Goal: Information Seeking & Learning: Learn about a topic

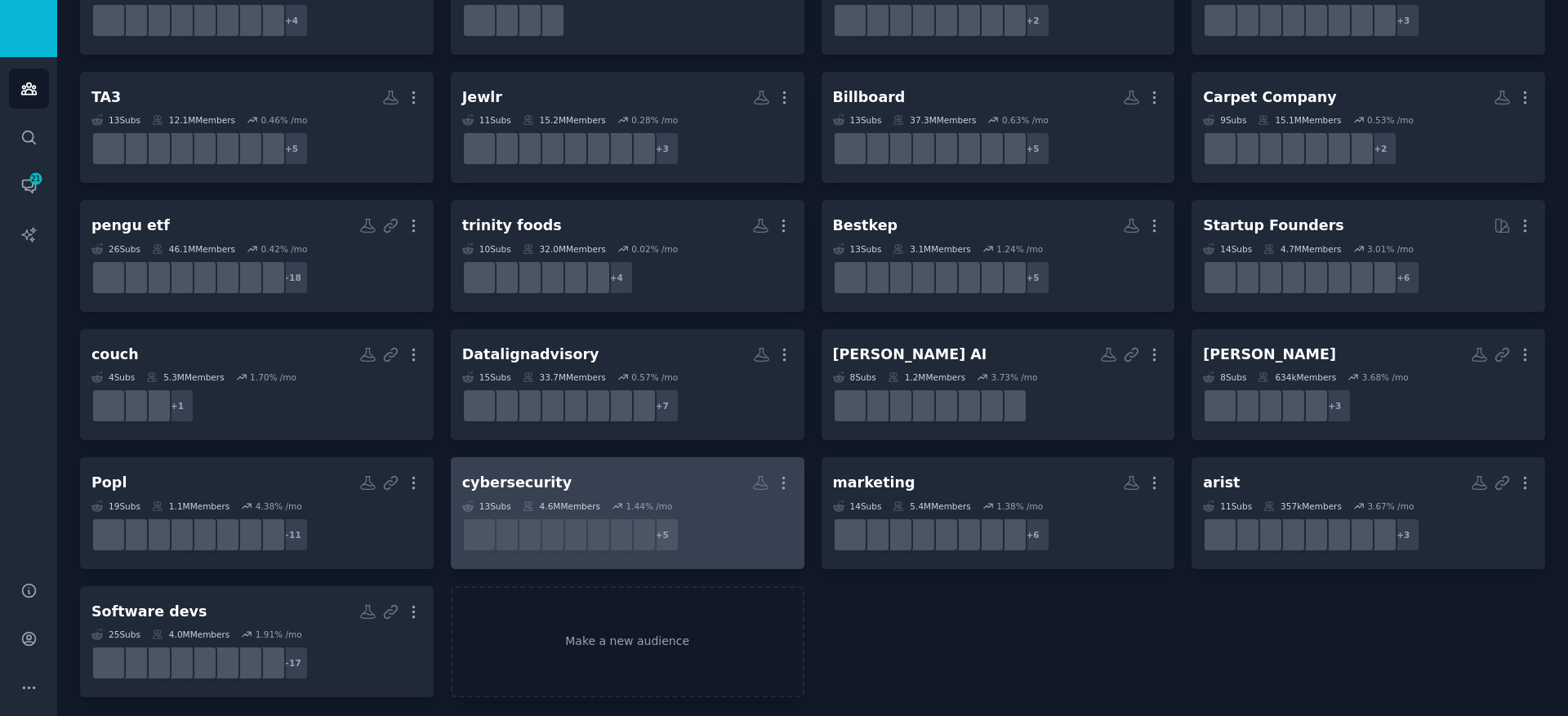
scroll to position [190, 0]
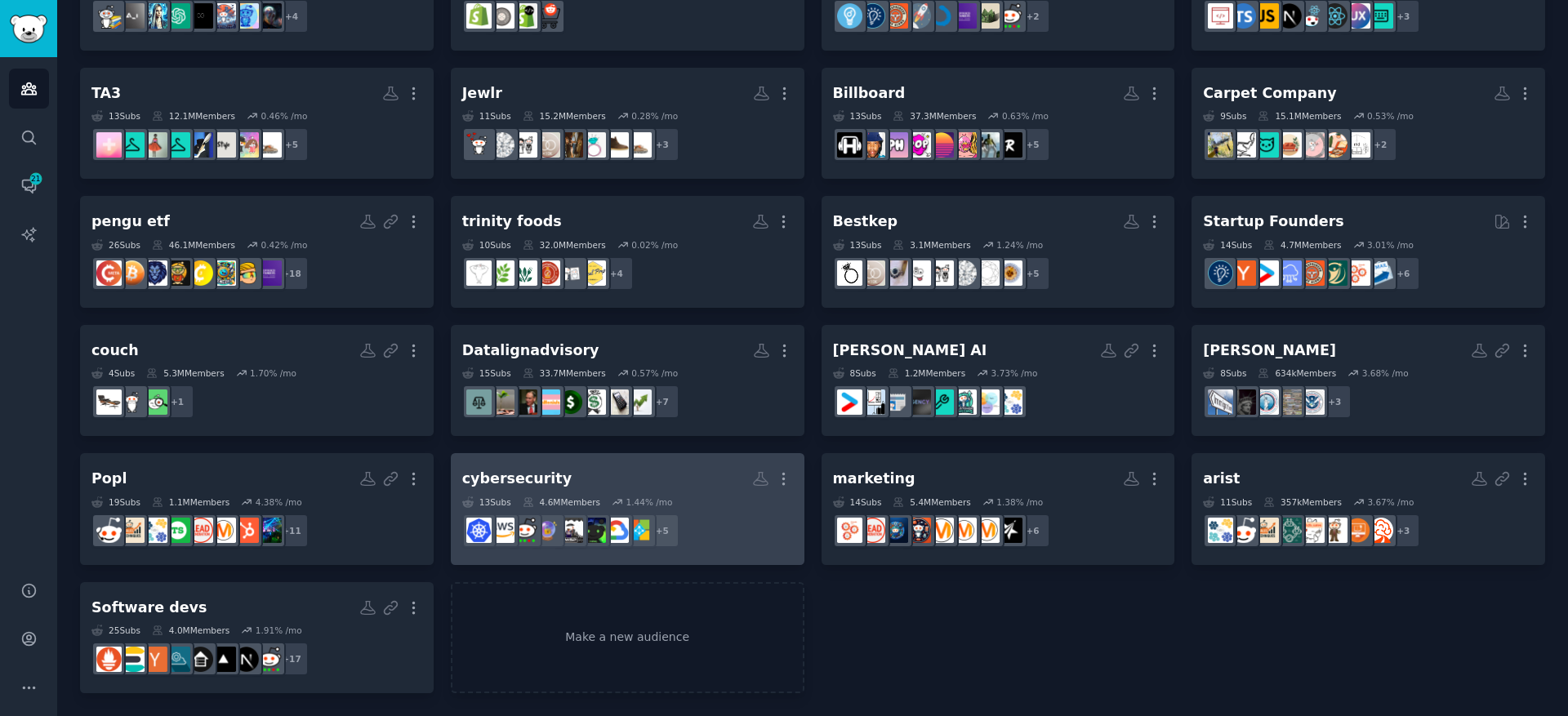
click at [585, 481] on h2 "cybersecurity More" at bounding box center [627, 479] width 330 height 29
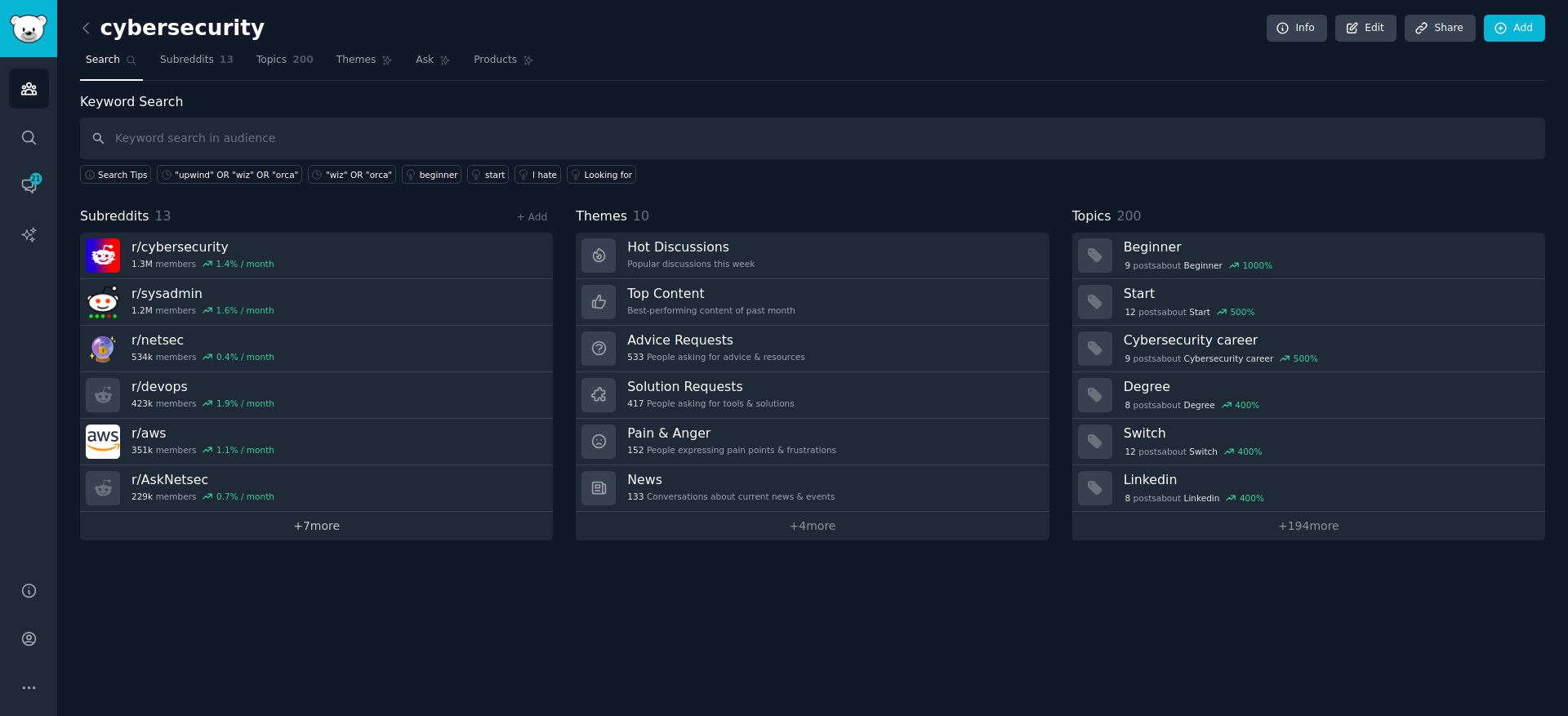
click at [315, 530] on link "+ 7 more" at bounding box center [316, 526] width 473 height 29
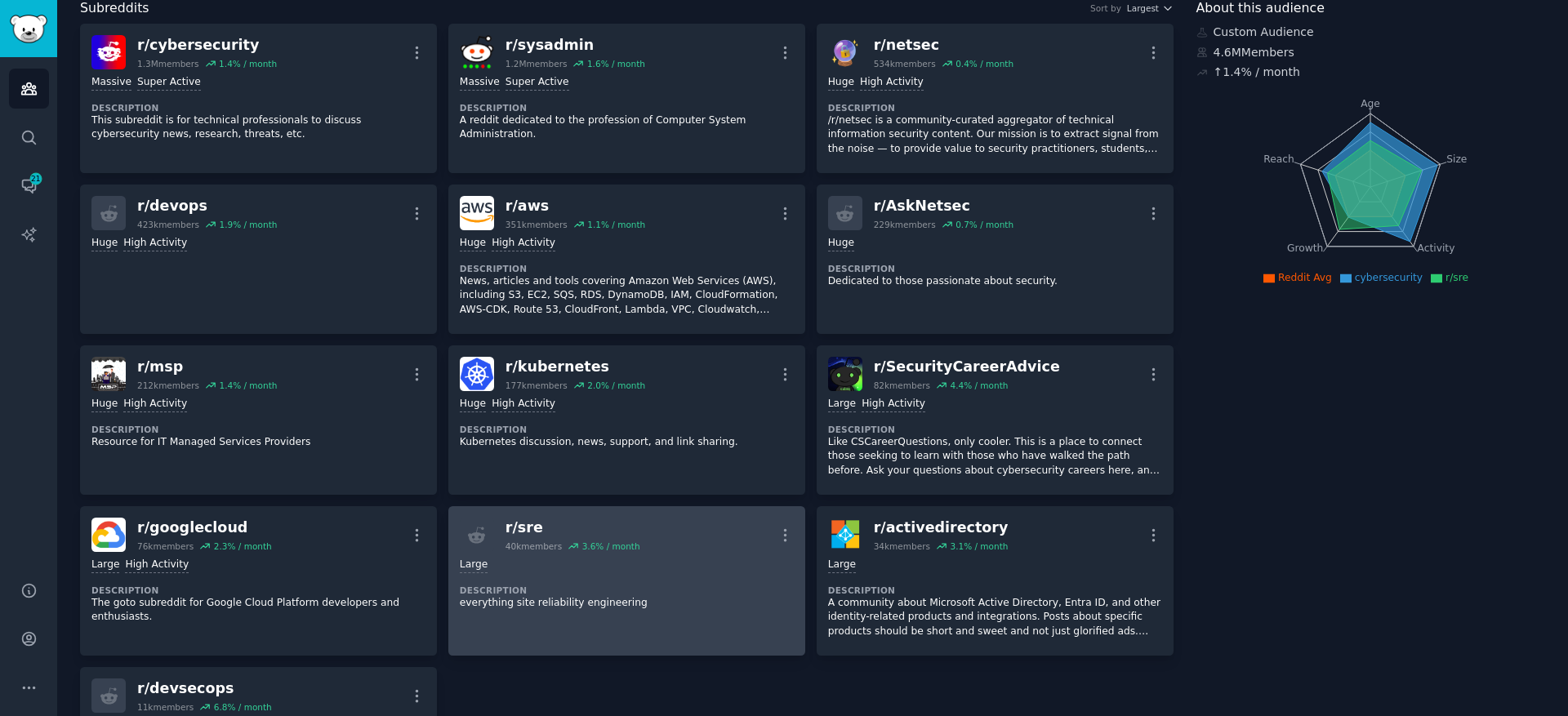
scroll to position [79, 0]
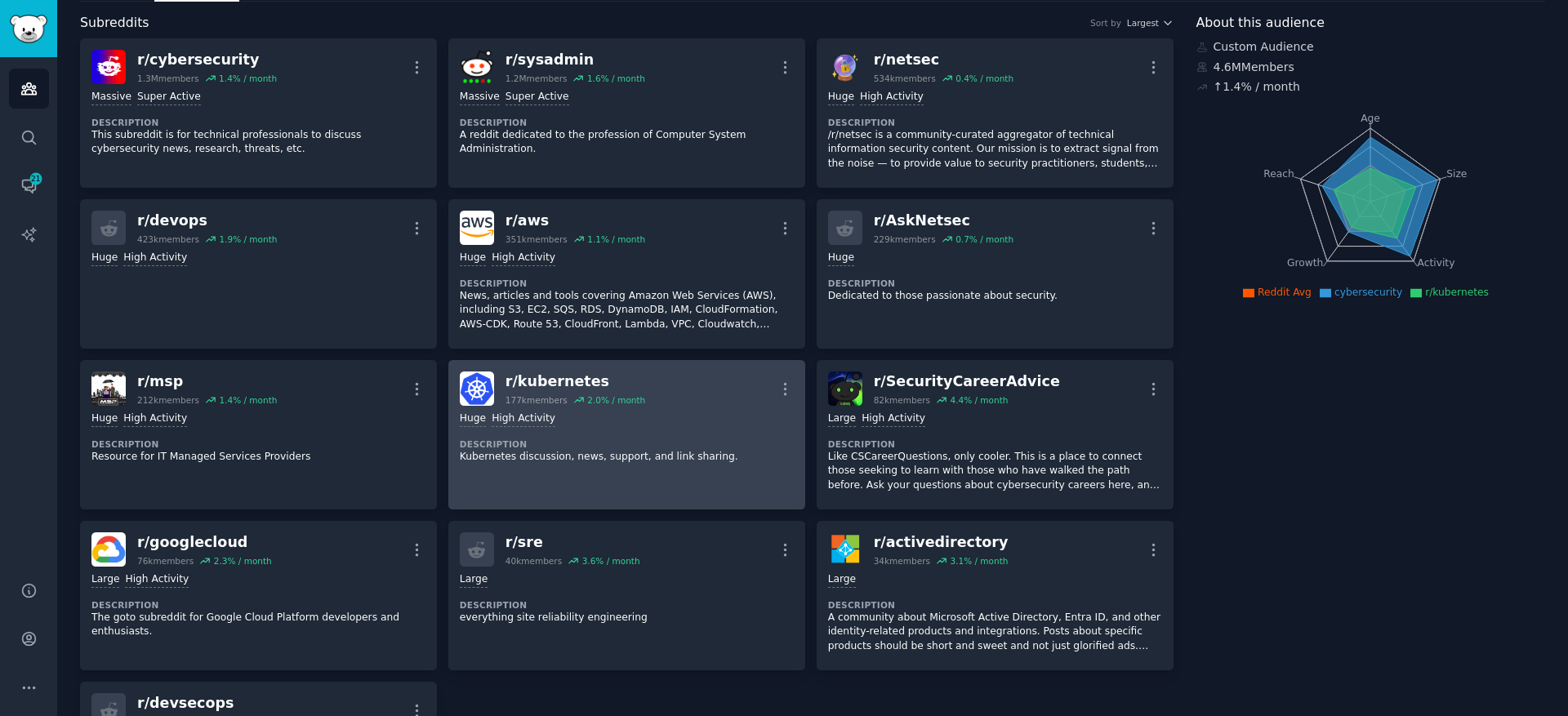
click at [695, 403] on div "r/ kubernetes 177k members 2.0 % / month More" at bounding box center [627, 388] width 334 height 35
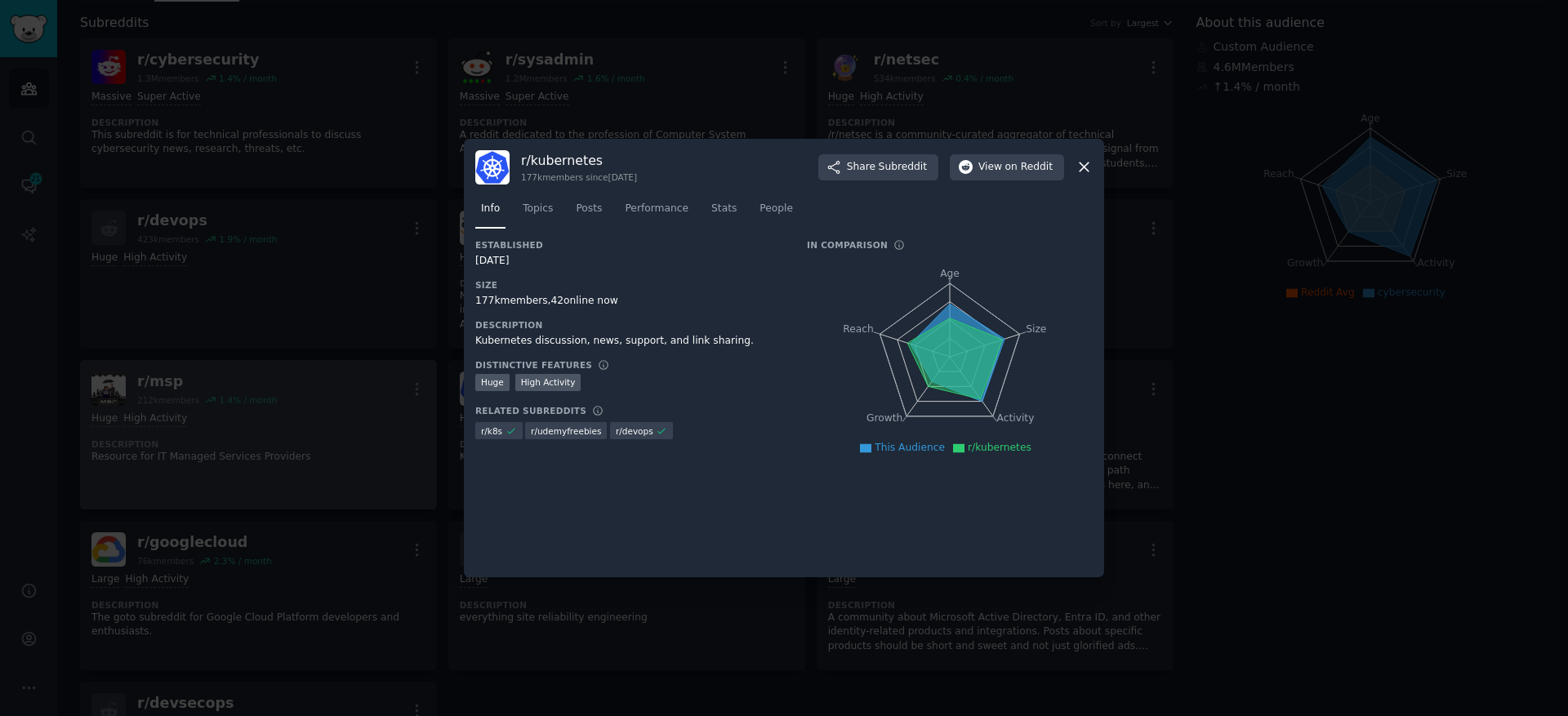
drag, startPoint x: 228, startPoint y: 465, endPoint x: 335, endPoint y: 500, distance: 112.6
click at [228, 465] on div at bounding box center [784, 358] width 1568 height 716
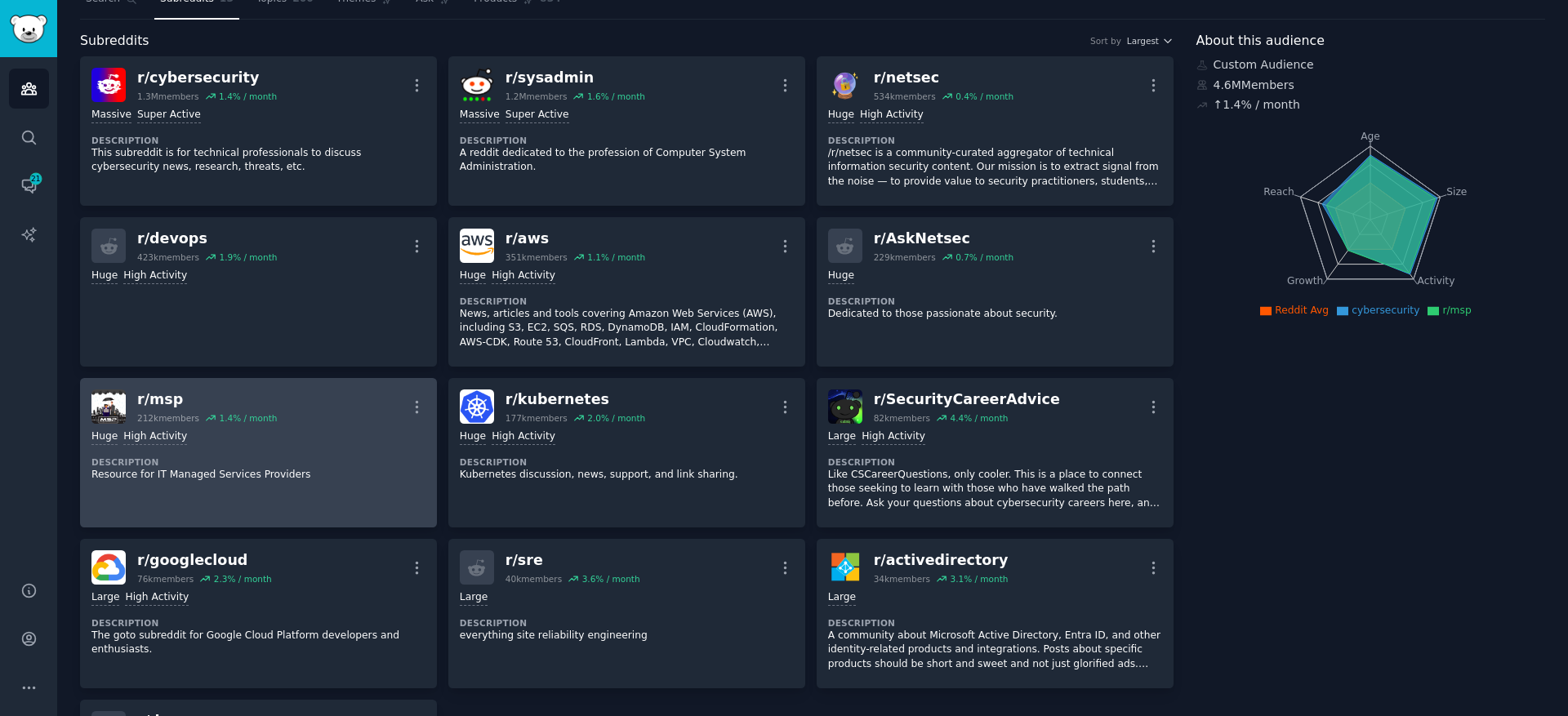
scroll to position [94, 0]
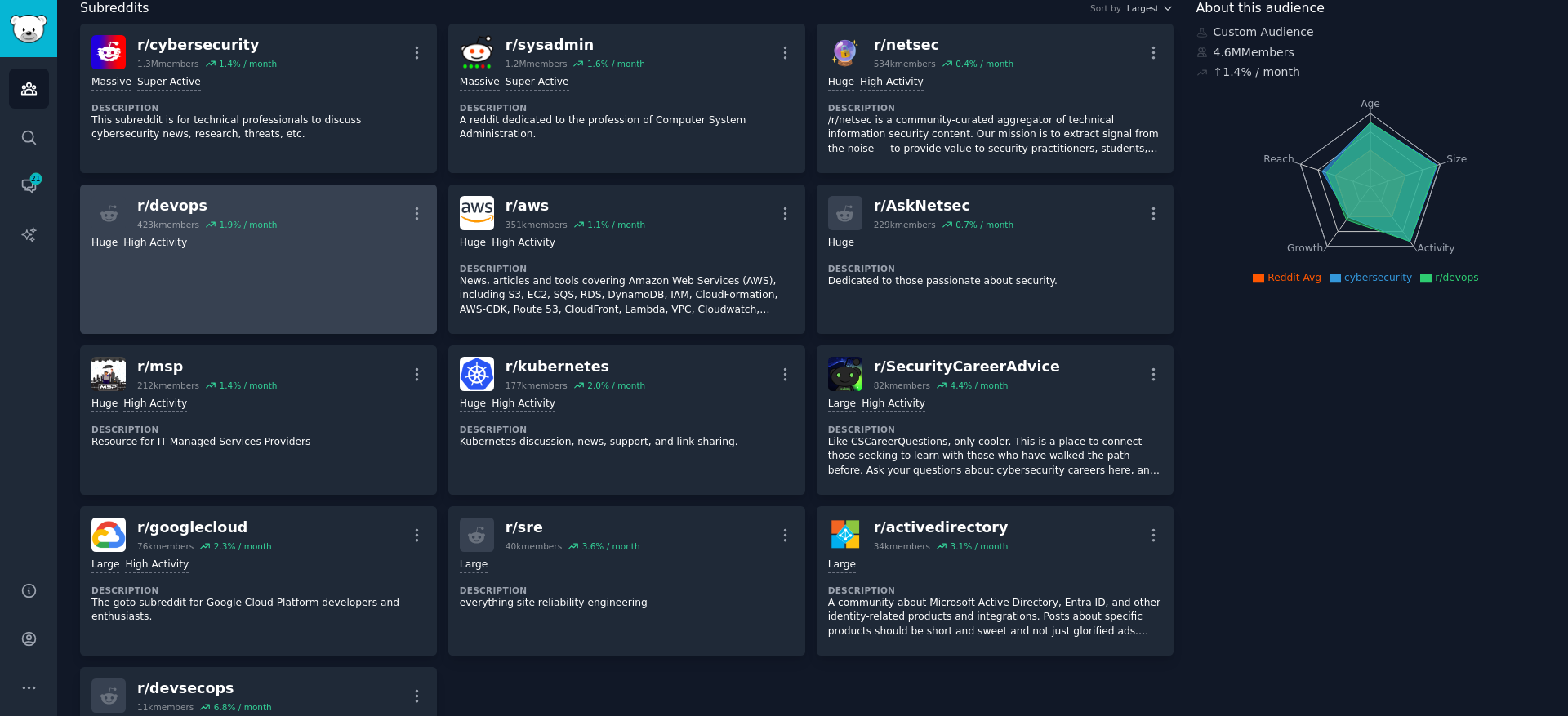
click at [301, 277] on link "r/ devops 423k members 1.9 % / month More Huge High Activity" at bounding box center [259, 260] width 357 height 149
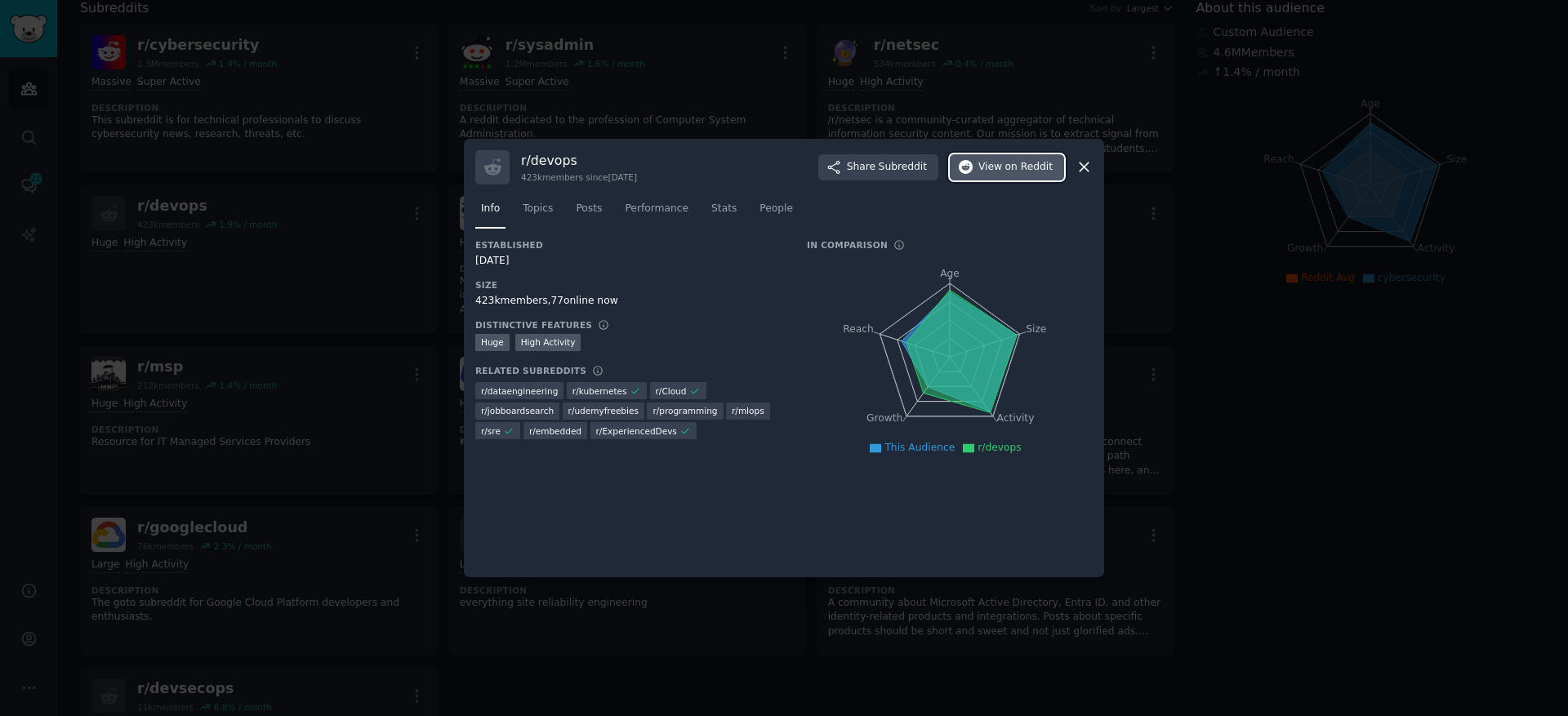
click at [1030, 177] on button "View on Reddit" at bounding box center [1007, 167] width 114 height 26
click at [1214, 143] on div at bounding box center [784, 358] width 1568 height 716
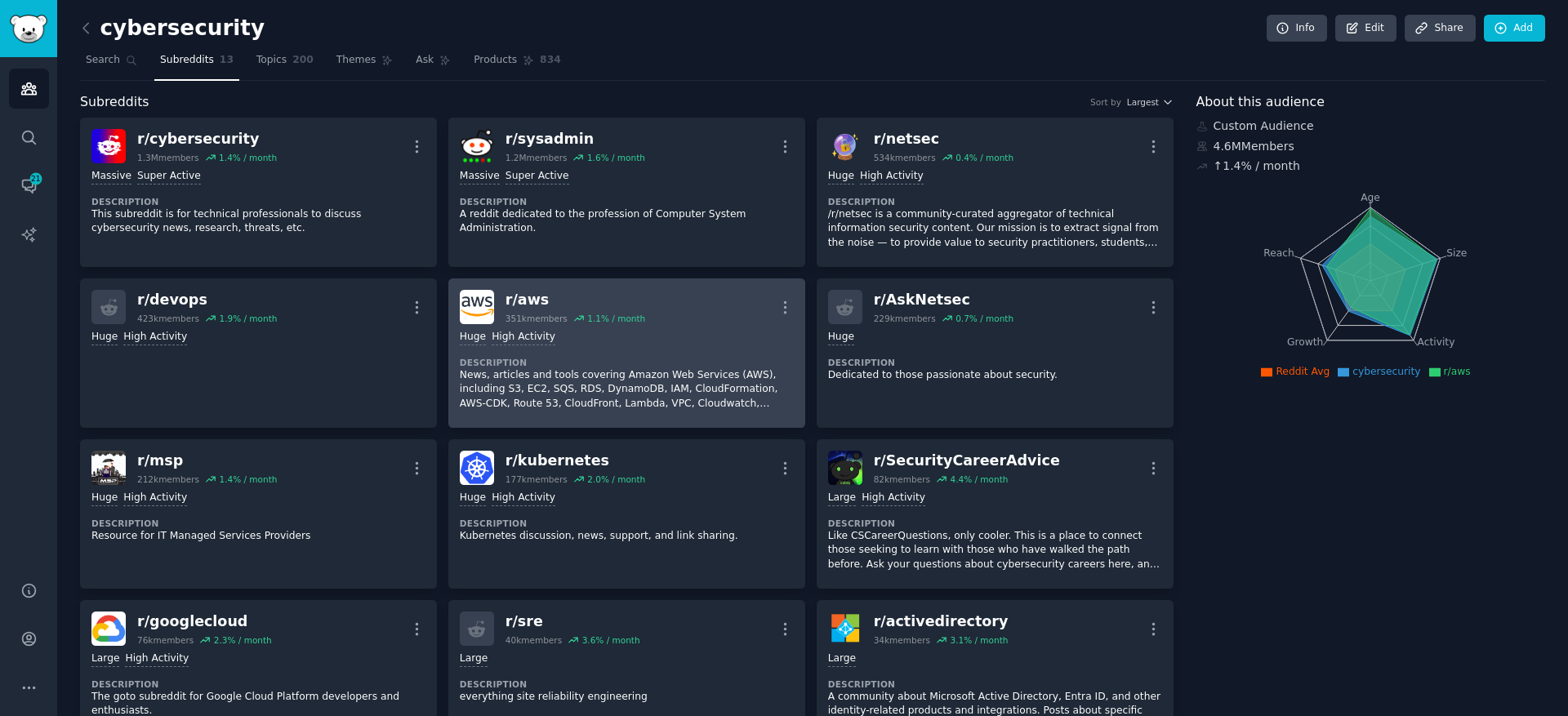
click at [604, 339] on div ">= 80th percentile for submissions / day Huge High Activity" at bounding box center [627, 337] width 334 height 16
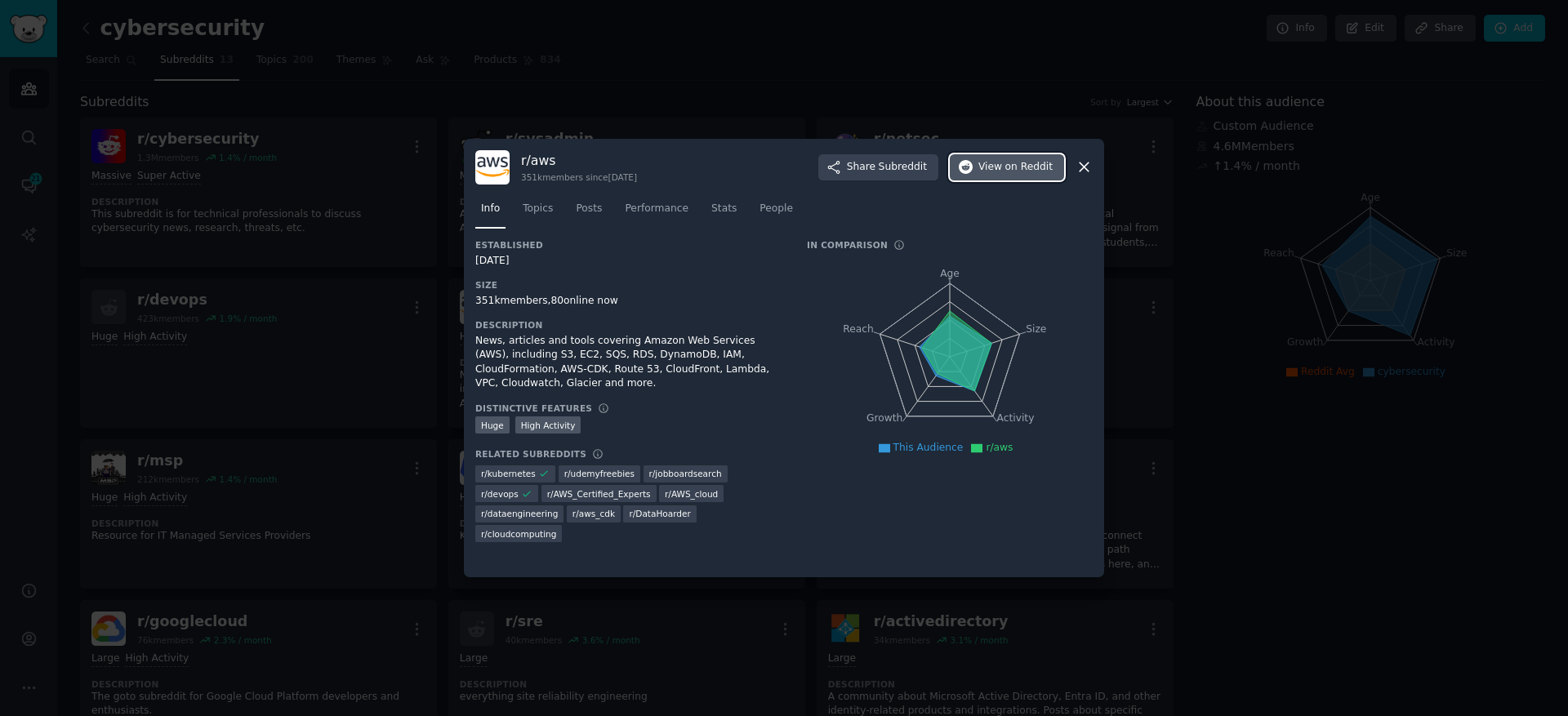
click at [1018, 166] on span "on Reddit" at bounding box center [1029, 167] width 48 height 15
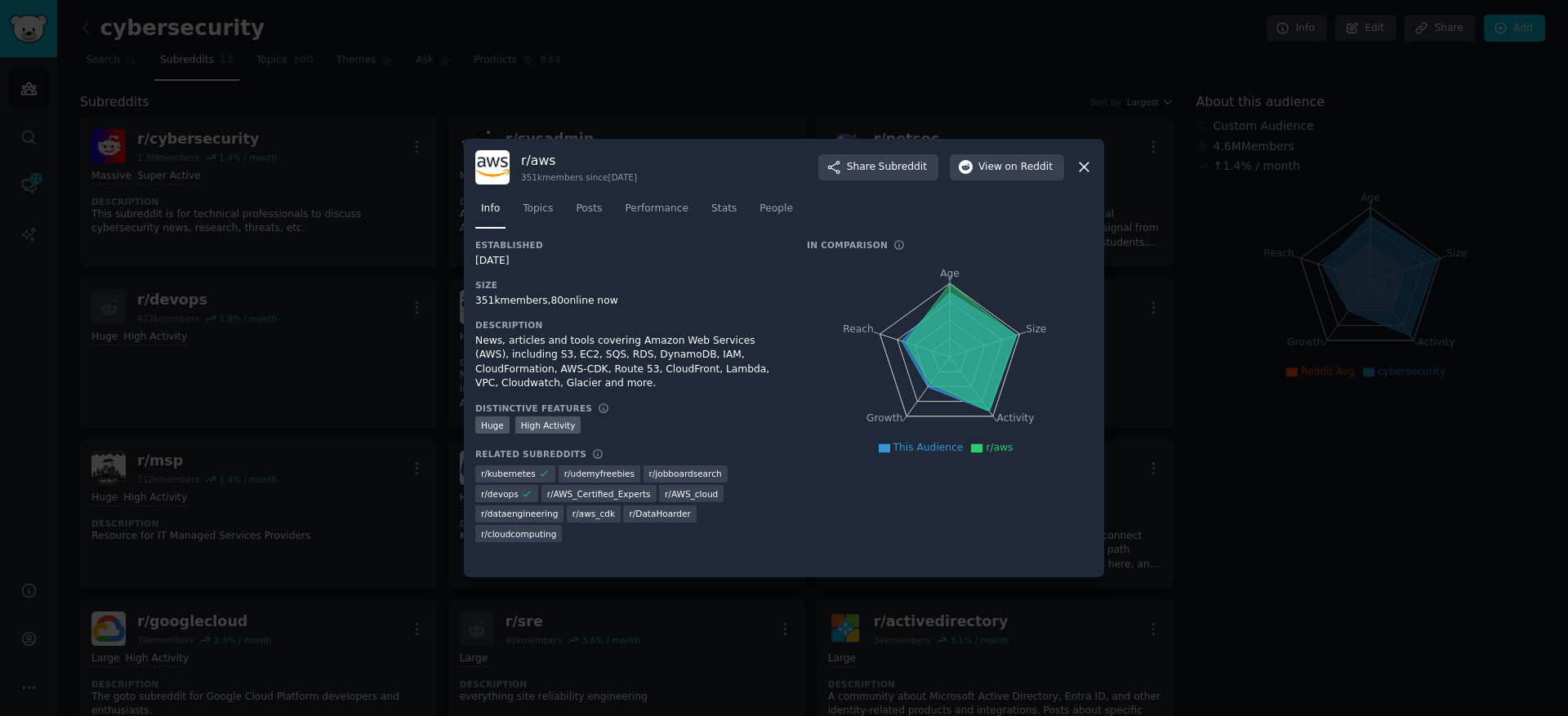
click at [1179, 401] on div at bounding box center [784, 358] width 1568 height 716
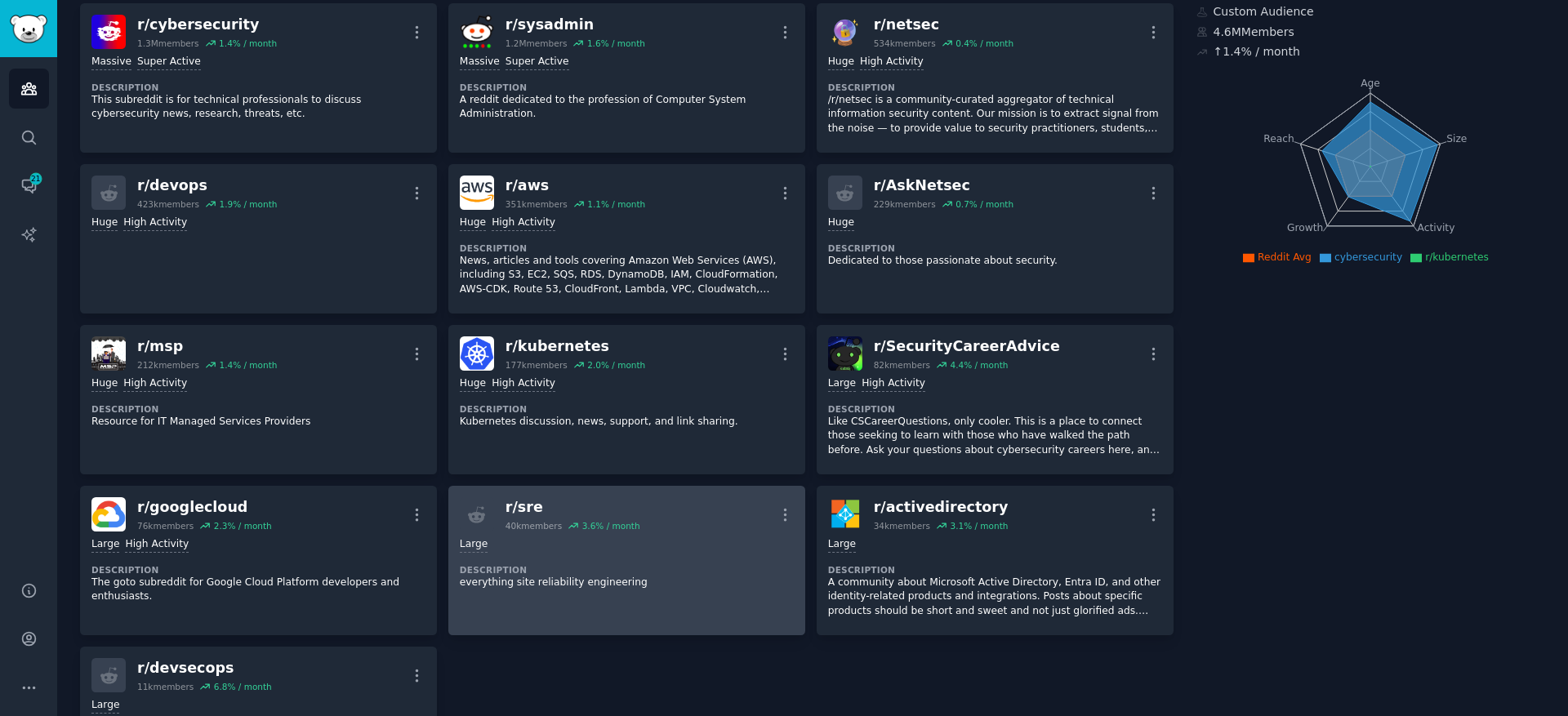
scroll to position [133, 0]
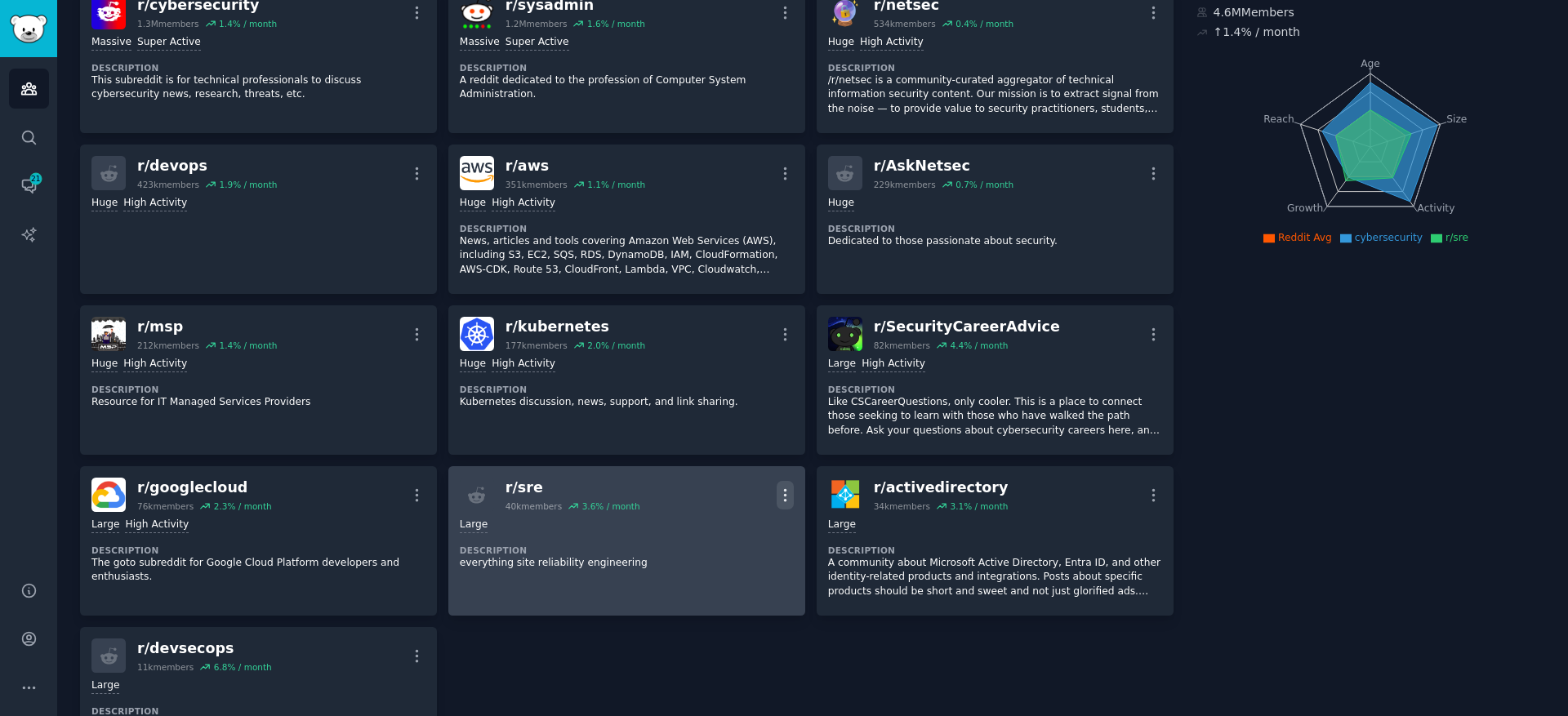
click at [779, 493] on icon "button" at bounding box center [785, 495] width 17 height 17
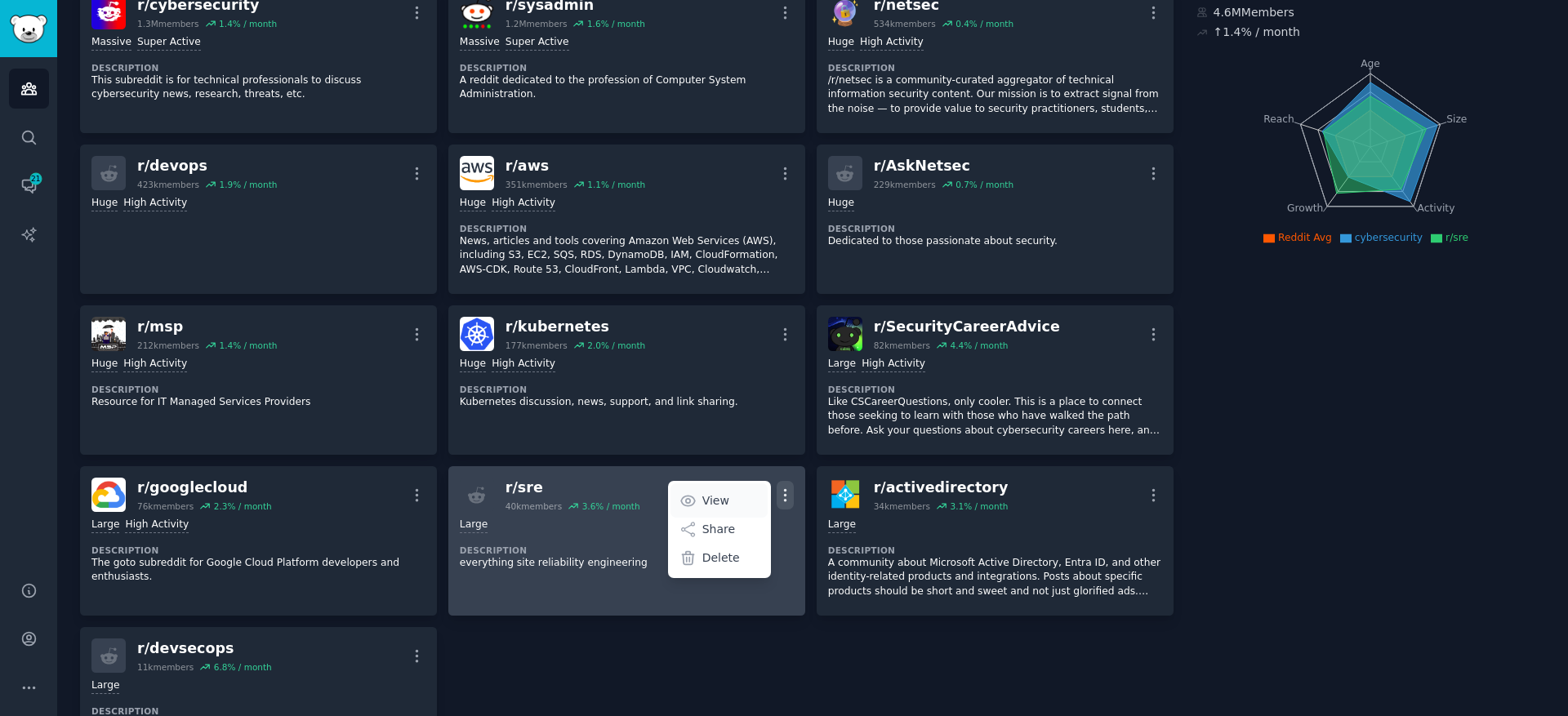
click at [754, 497] on link "View" at bounding box center [719, 500] width 97 height 35
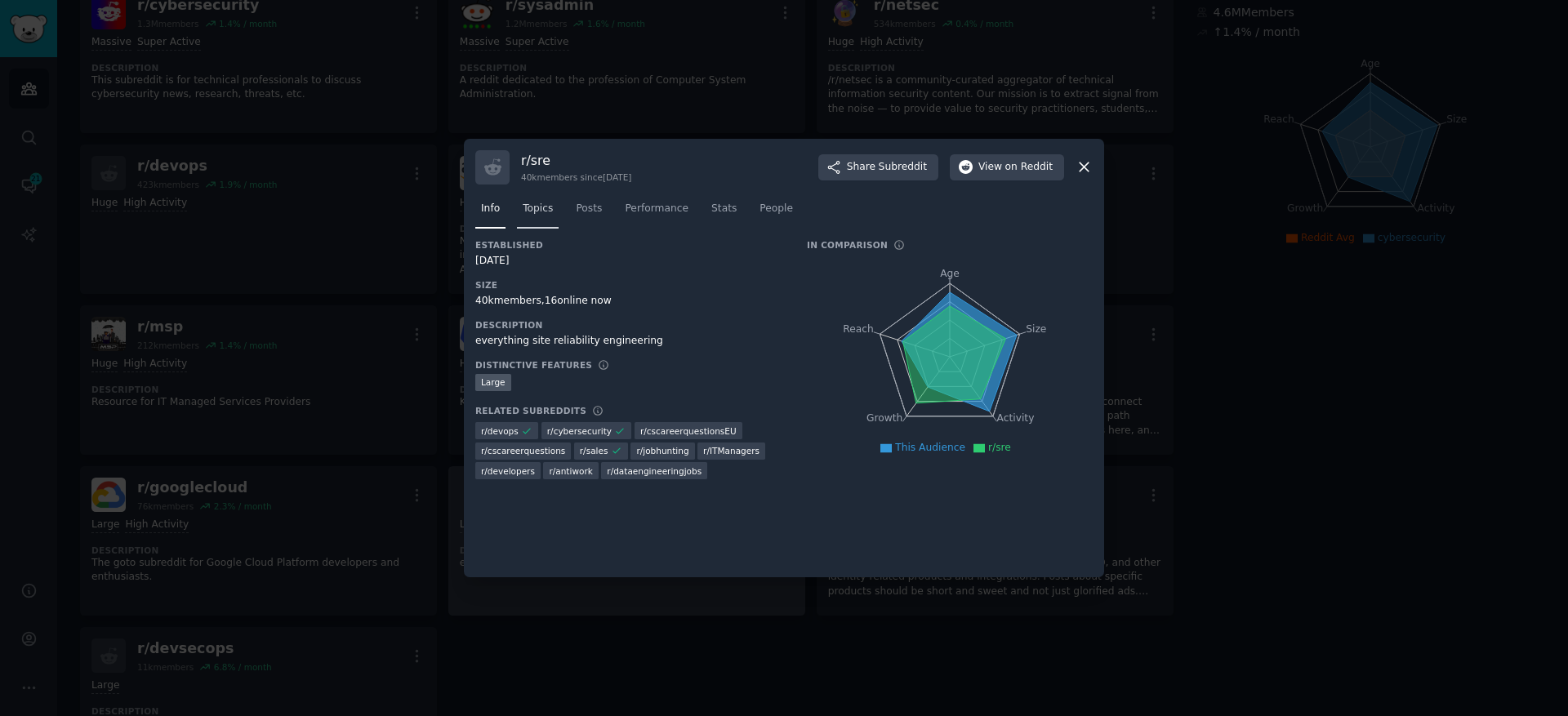
click at [549, 208] on span "Topics" at bounding box center [538, 209] width 30 height 15
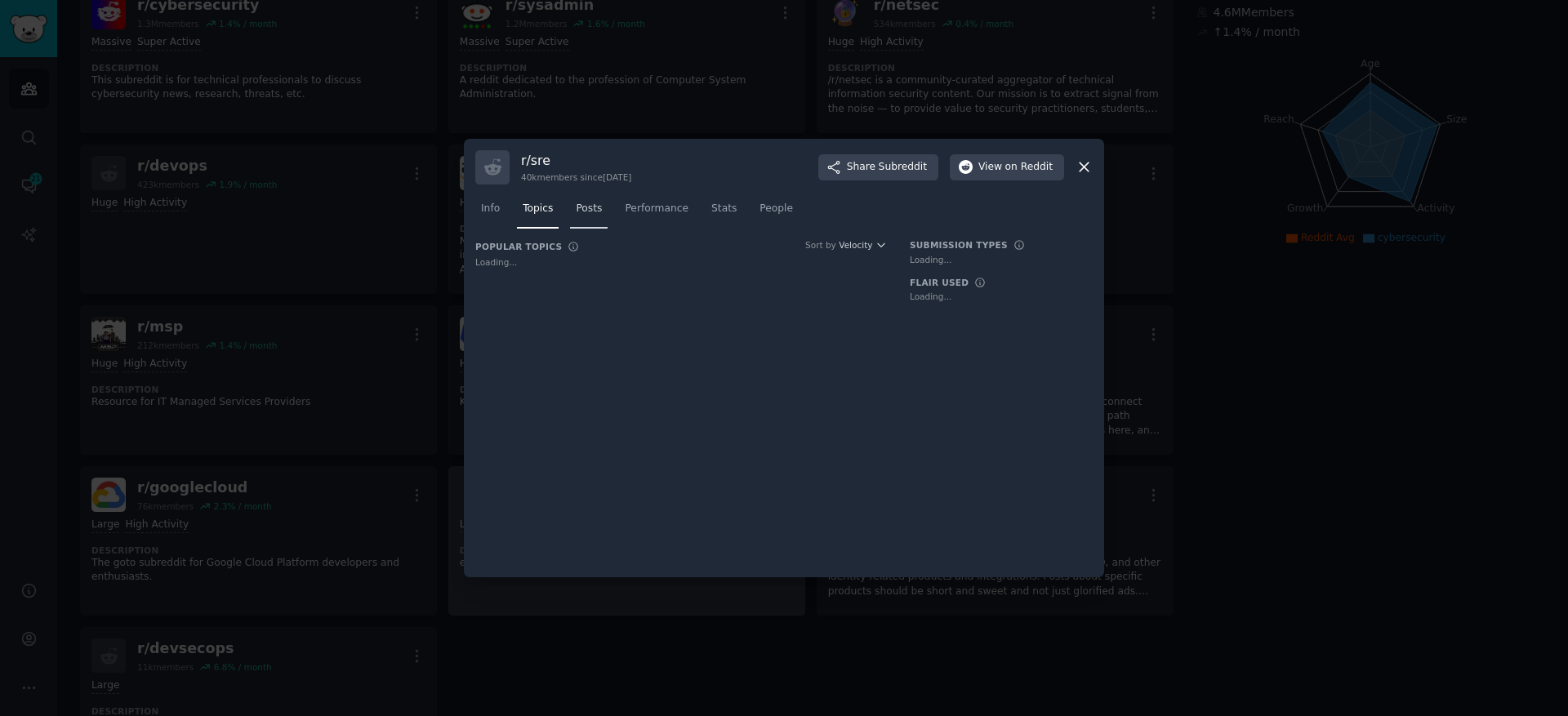
click at [583, 205] on span "Posts" at bounding box center [589, 209] width 26 height 15
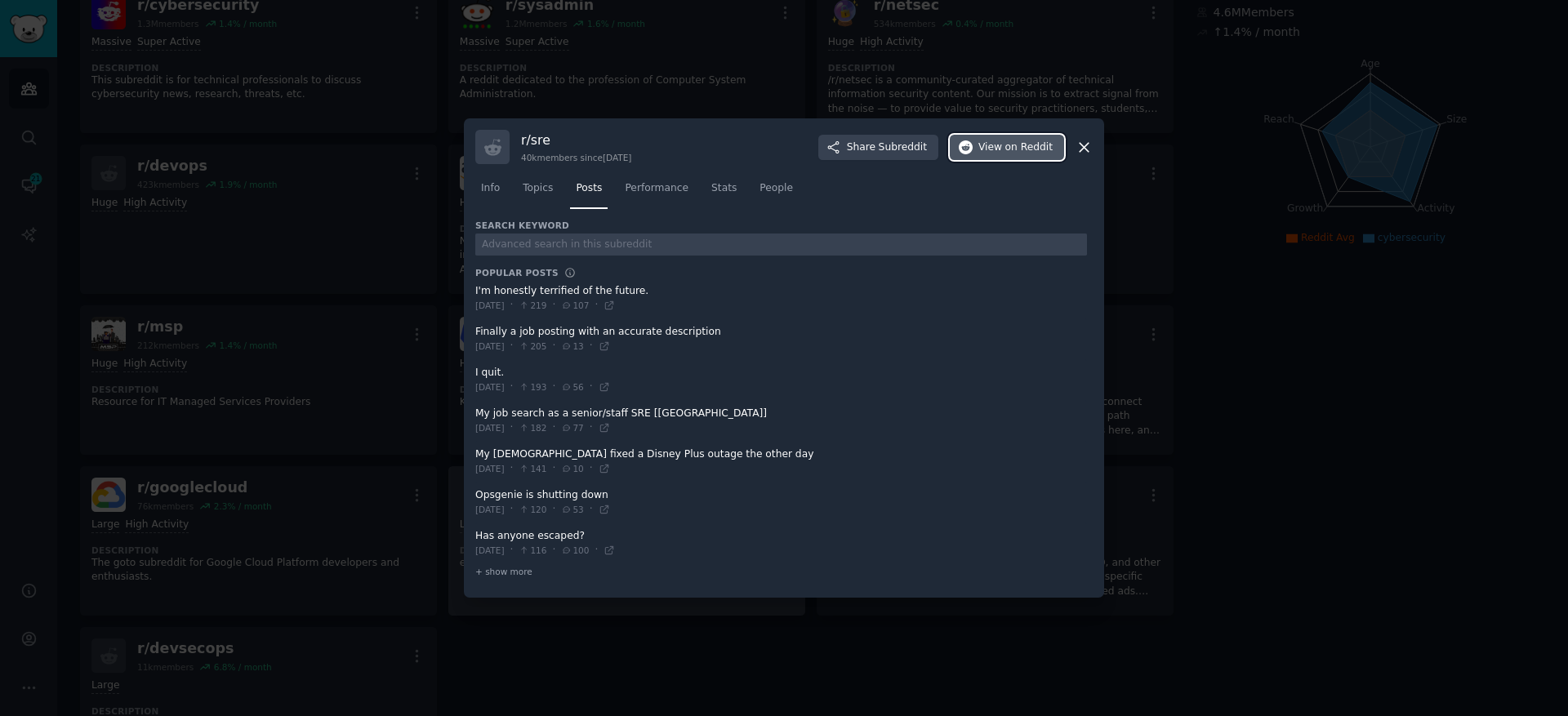
click at [1002, 158] on button "View on Reddit" at bounding box center [1007, 147] width 114 height 26
click at [517, 569] on span "+ show more" at bounding box center [503, 571] width 57 height 11
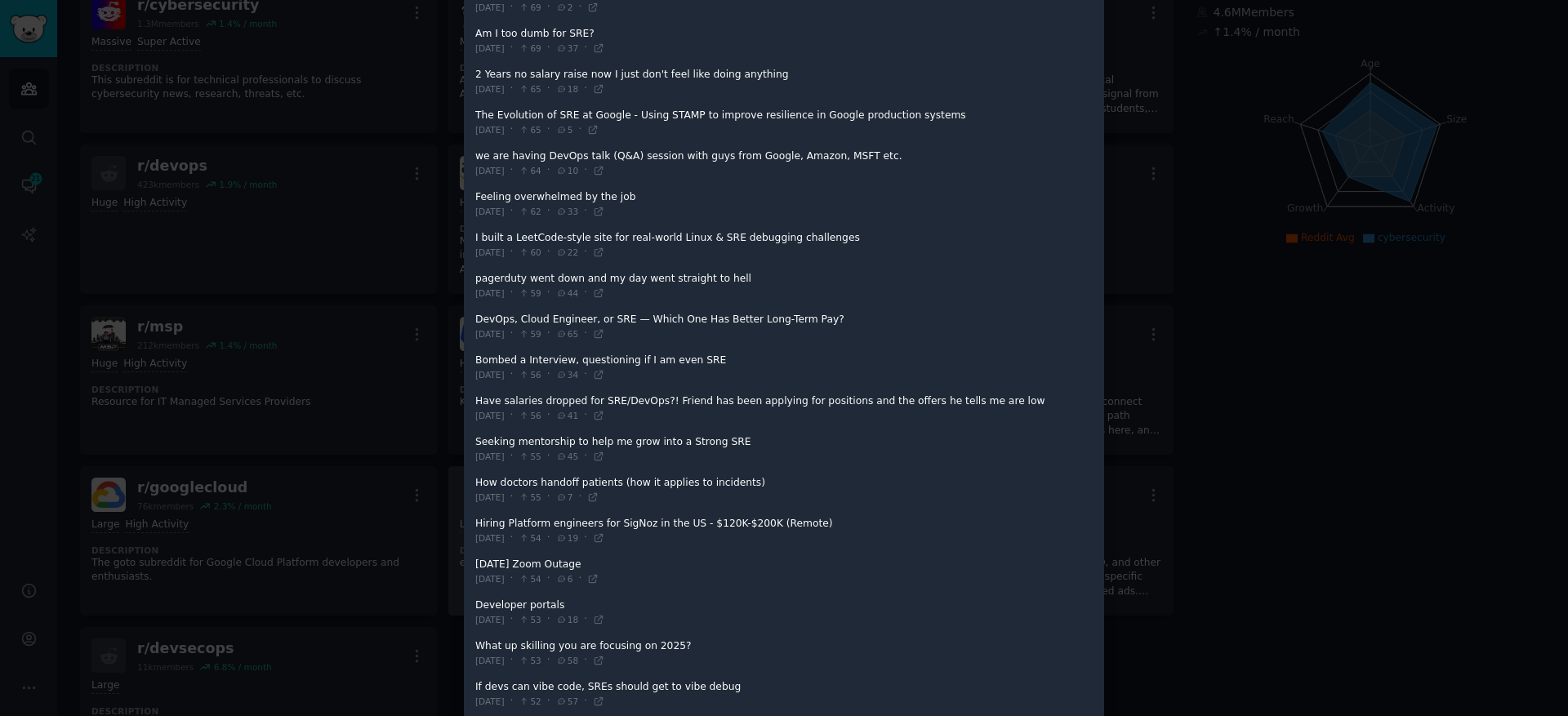
scroll to position [1172, 0]
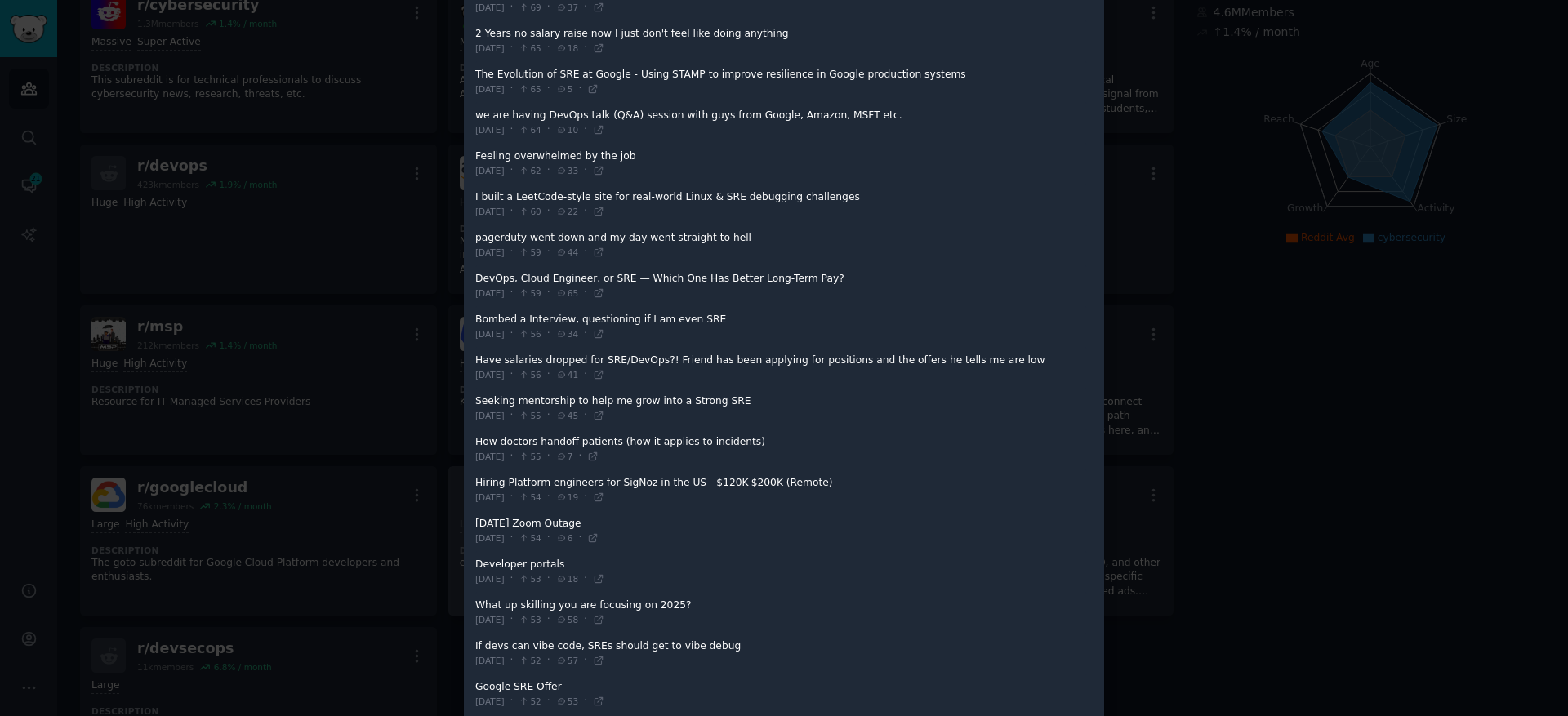
click at [327, 493] on div at bounding box center [784, 358] width 1568 height 716
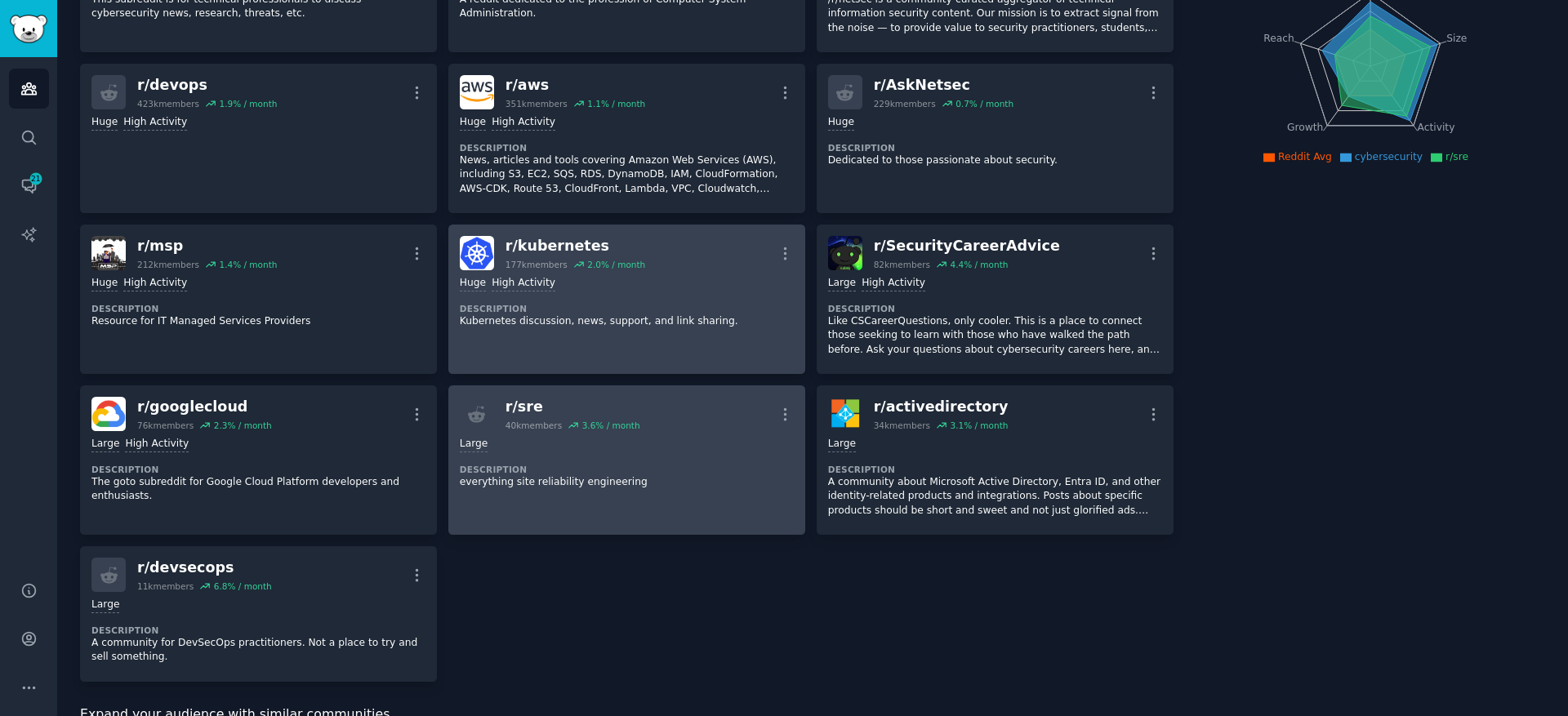
scroll to position [119, 0]
